Goal: Task Accomplishment & Management: Manage account settings

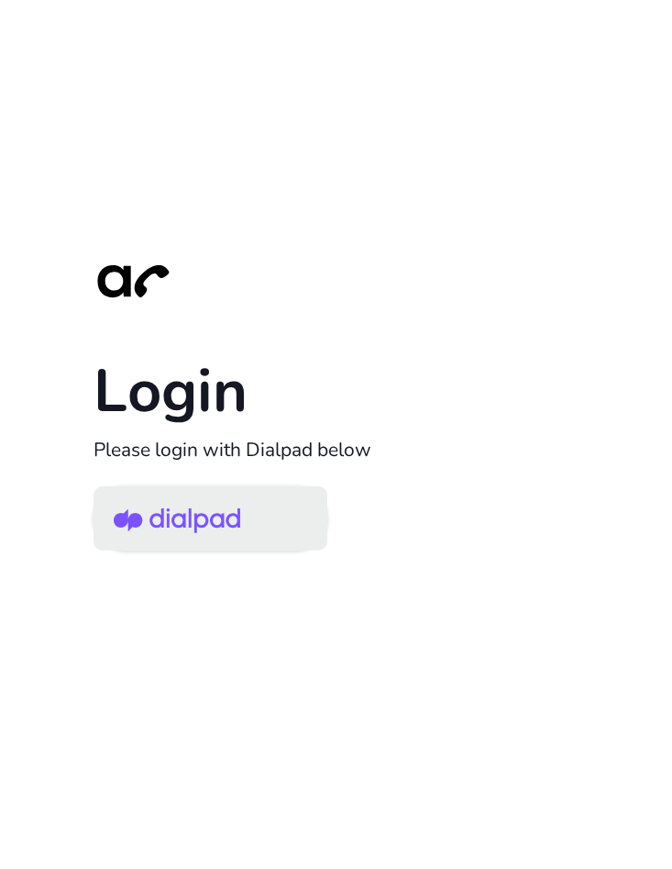
click at [218, 525] on img at bounding box center [177, 520] width 127 height 60
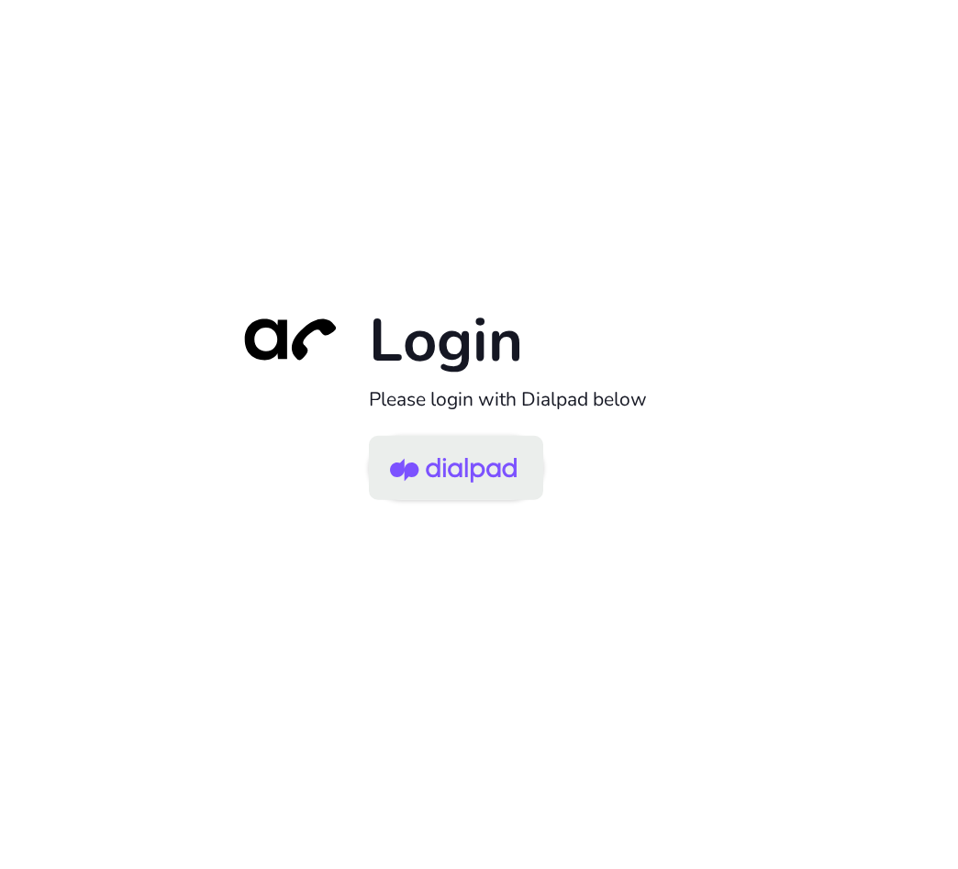
click at [455, 443] on img at bounding box center [453, 469] width 127 height 60
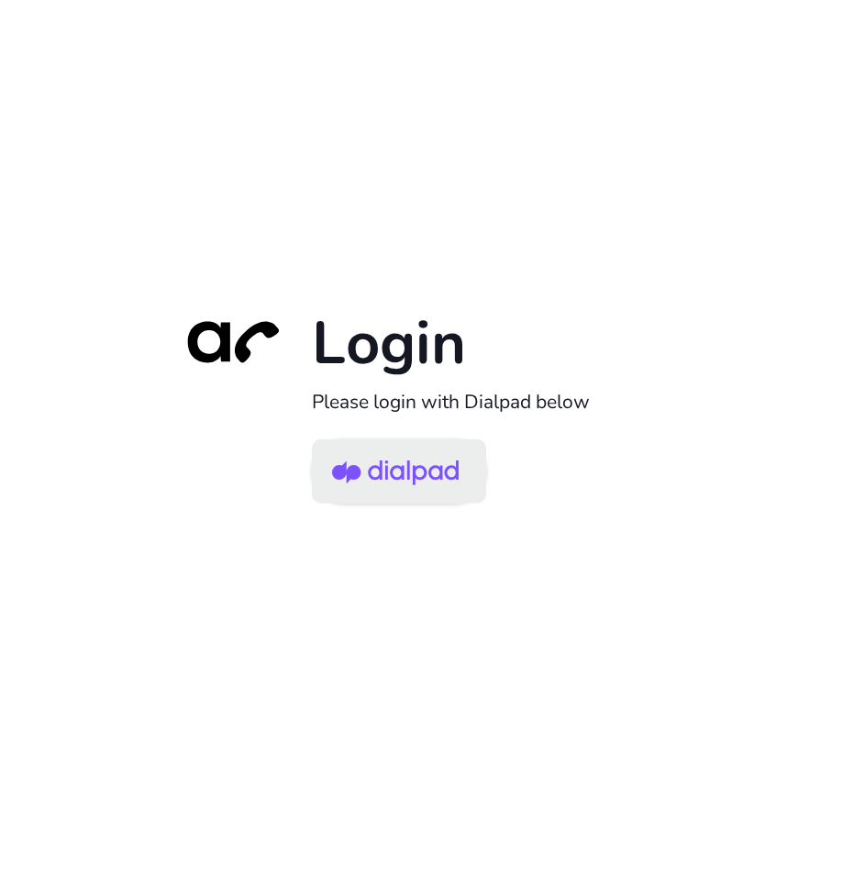
click at [393, 469] on img at bounding box center [395, 473] width 127 height 60
click at [398, 475] on img at bounding box center [395, 473] width 127 height 60
